Goal: Task Accomplishment & Management: Manage account settings

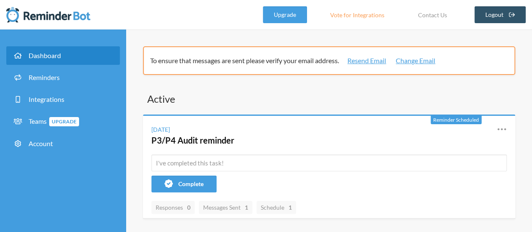
click at [57, 55] on span "Dashboard" at bounding box center [45, 55] width 32 height 8
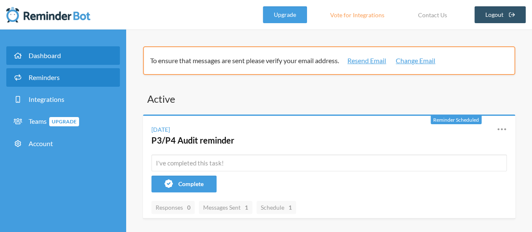
click at [38, 84] on link "Reminders" at bounding box center [63, 77] width 114 height 19
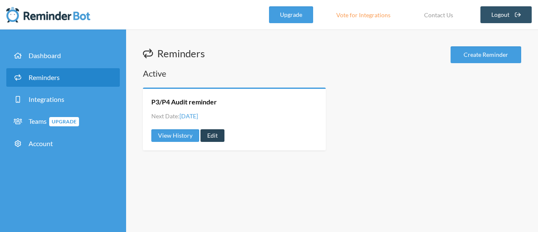
click at [216, 137] on link "Edit" at bounding box center [213, 135] width 24 height 13
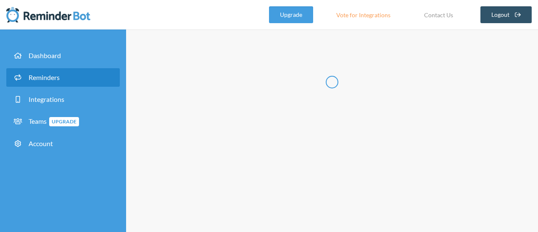
radio input "false"
radio input "true"
type input "P3/P4 Audit reminder"
select select "11:30:00"
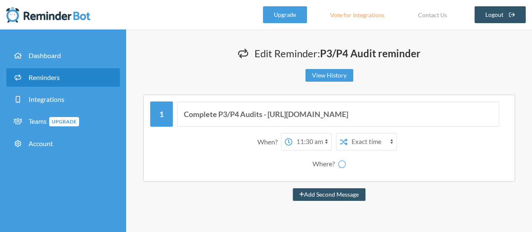
select select "spaces/AAAAHhmVpig"
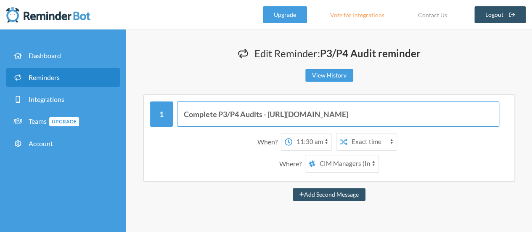
scroll to position [0, 166]
drag, startPoint x: 268, startPoint y: 115, endPoint x: 538, endPoint y: 118, distance: 269.5
paste input "Jc3gWTJLuceGV_ppXg_KXUeM2isV_-tEjKLDiWGxpog"
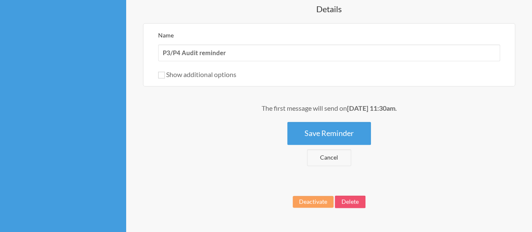
scroll to position [590, 0]
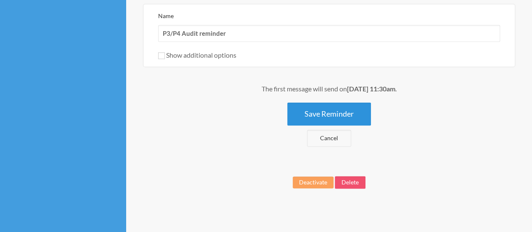
type input "Complete P3/P4 Audits - [URL][DOMAIN_NAME]"
click at [316, 108] on button "Save Reminder" at bounding box center [329, 113] width 84 height 23
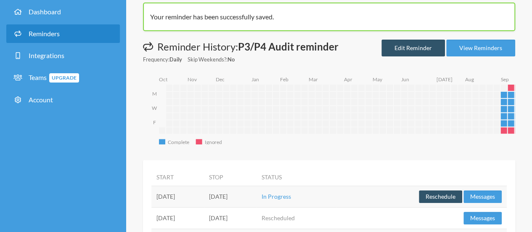
scroll to position [84, 0]
